Goal: Information Seeking & Learning: Learn about a topic

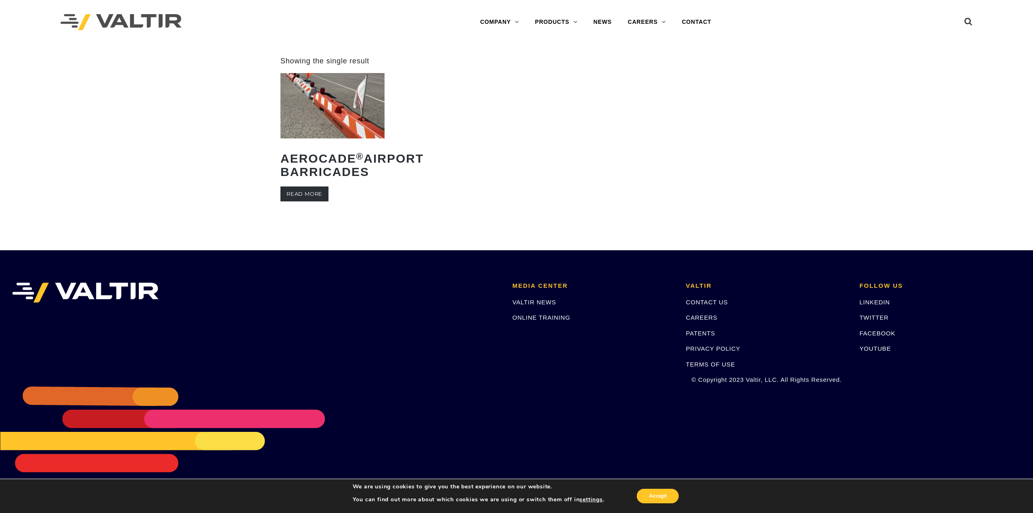
click at [318, 201] on link "Read more" at bounding box center [304, 193] width 48 height 15
